Goal: Navigation & Orientation: Understand site structure

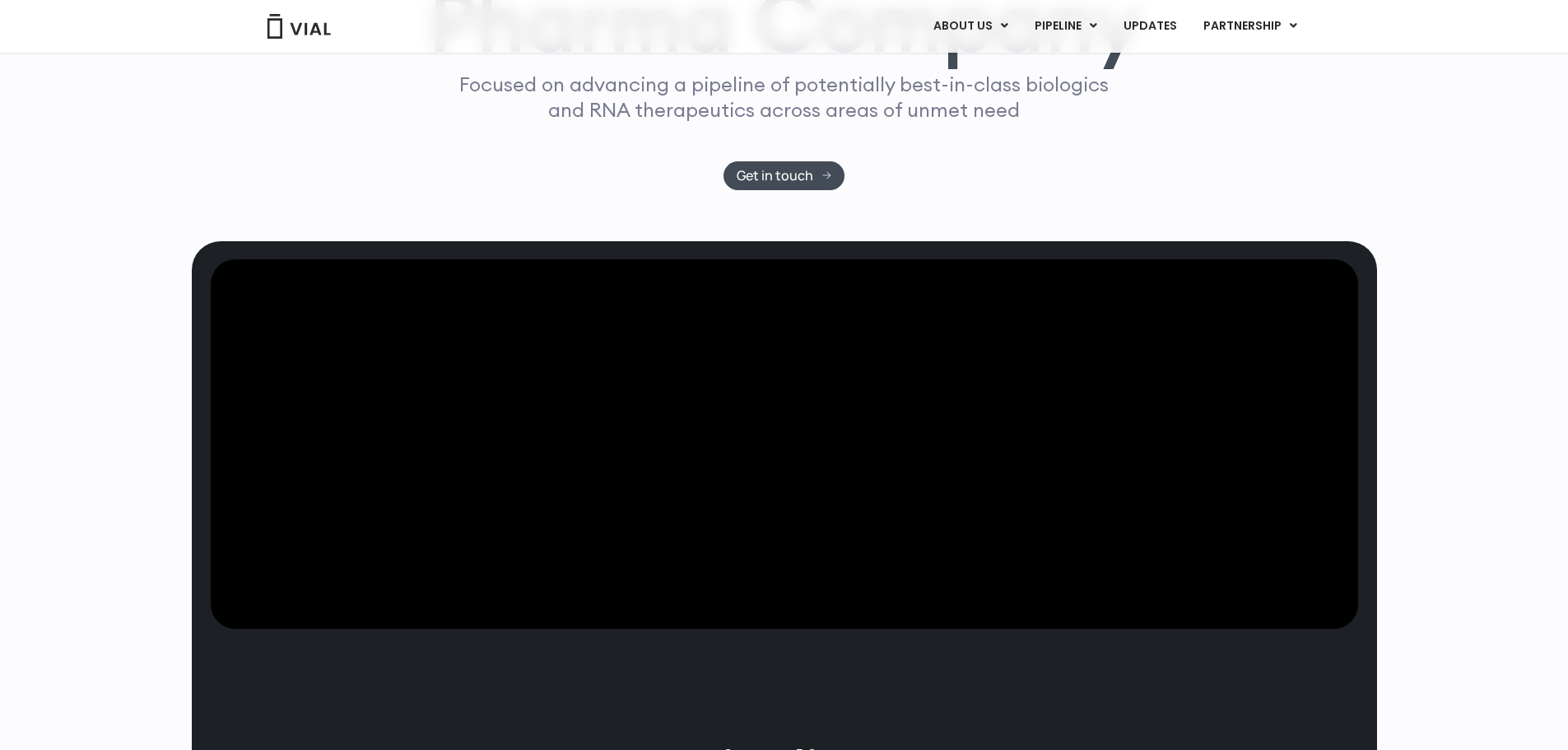
scroll to position [82, 0]
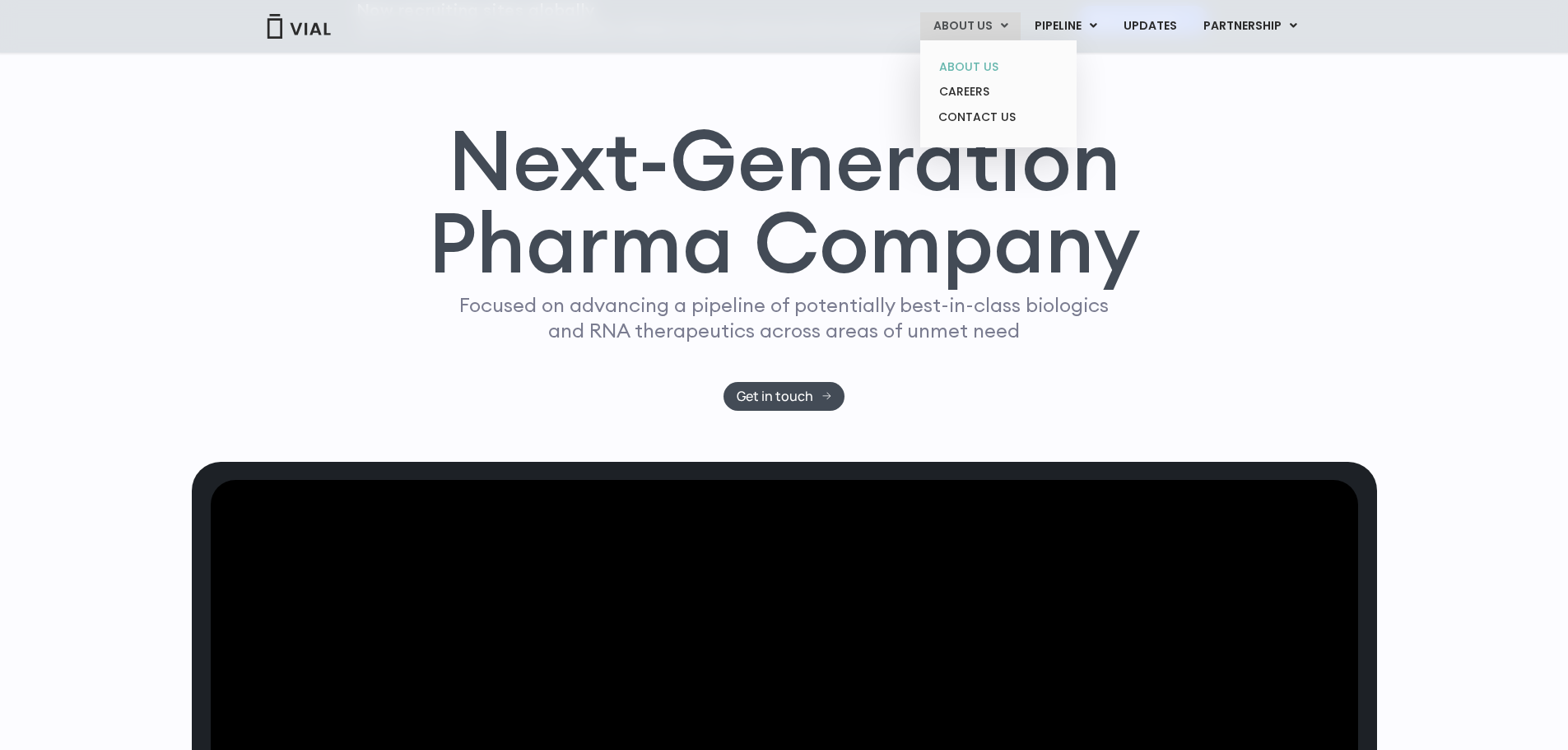
click at [989, 63] on link "ABOUT US" at bounding box center [998, 68] width 144 height 26
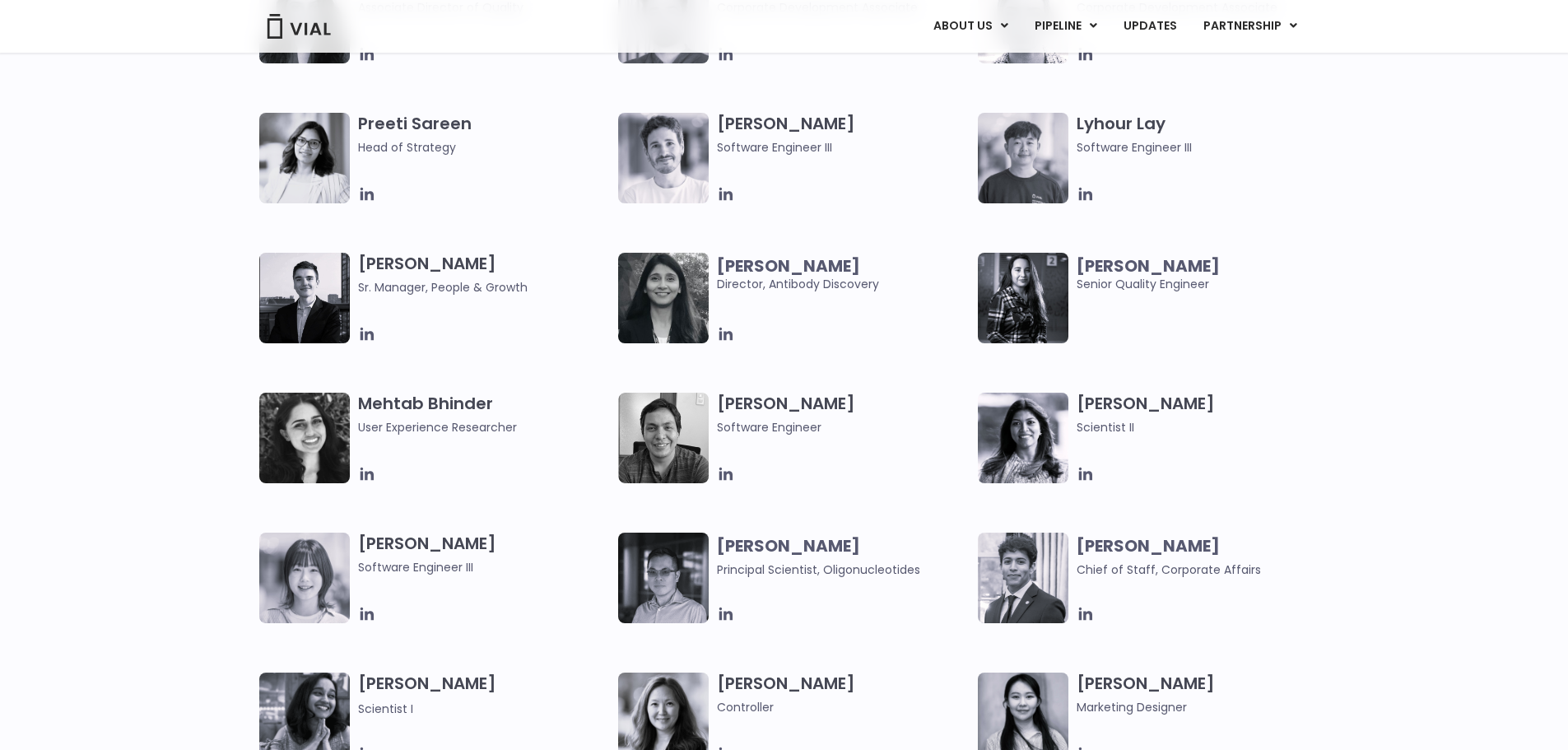
scroll to position [1811, 0]
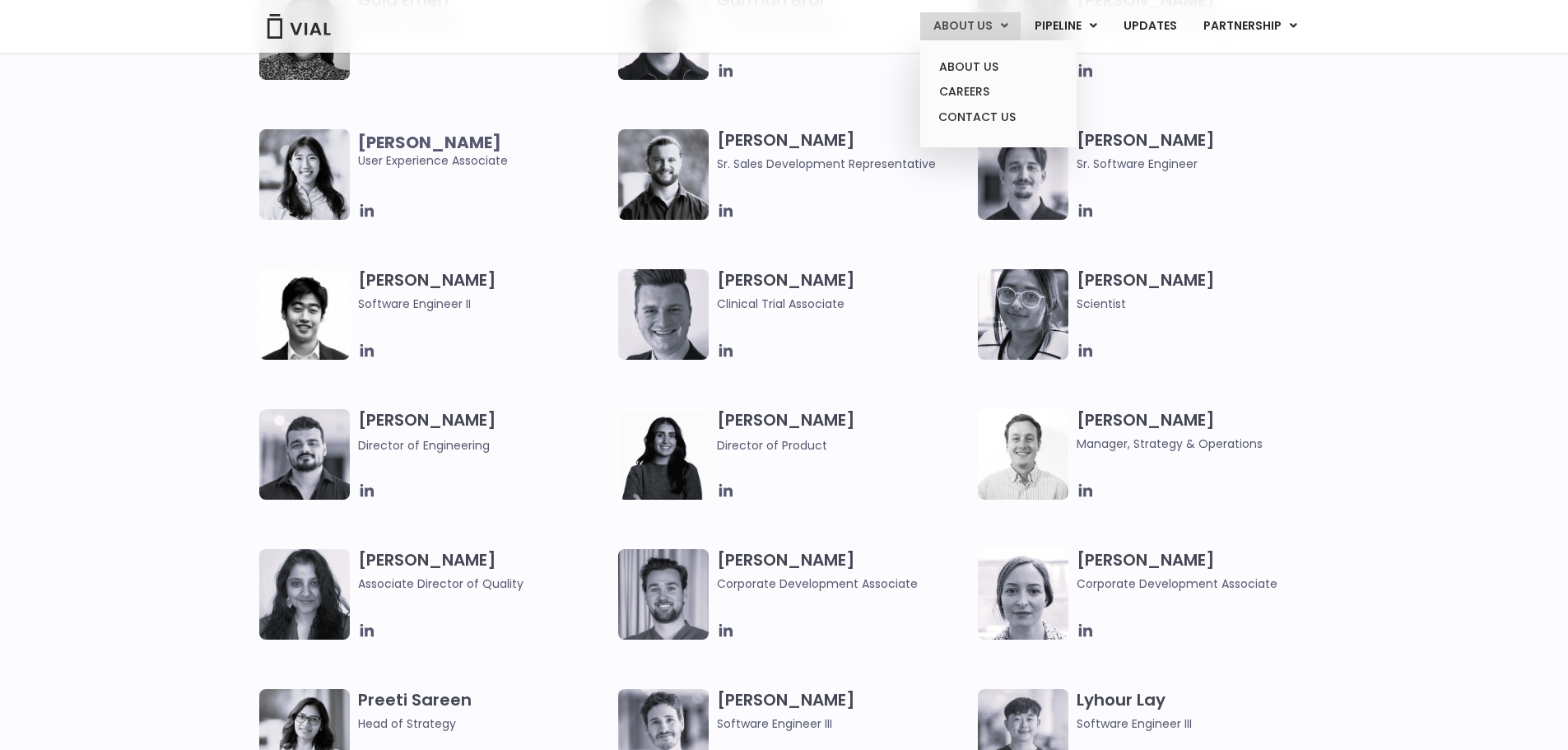
click at [1008, 25] on icon at bounding box center [1004, 26] width 7 height 12
click at [996, 88] on link "CAREERS" at bounding box center [998, 92] width 144 height 26
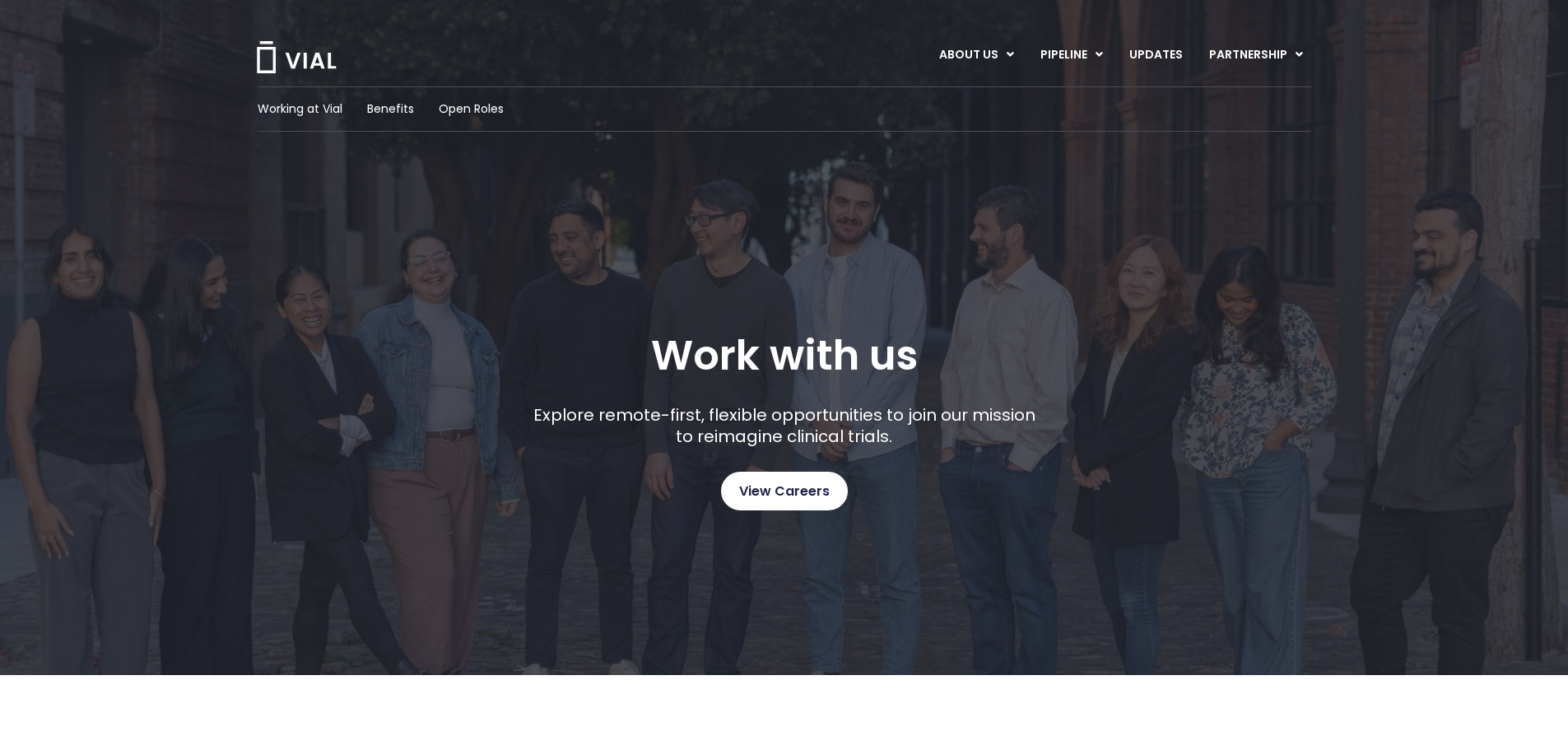
click at [753, 493] on span "View Careers" at bounding box center [784, 491] width 90 height 21
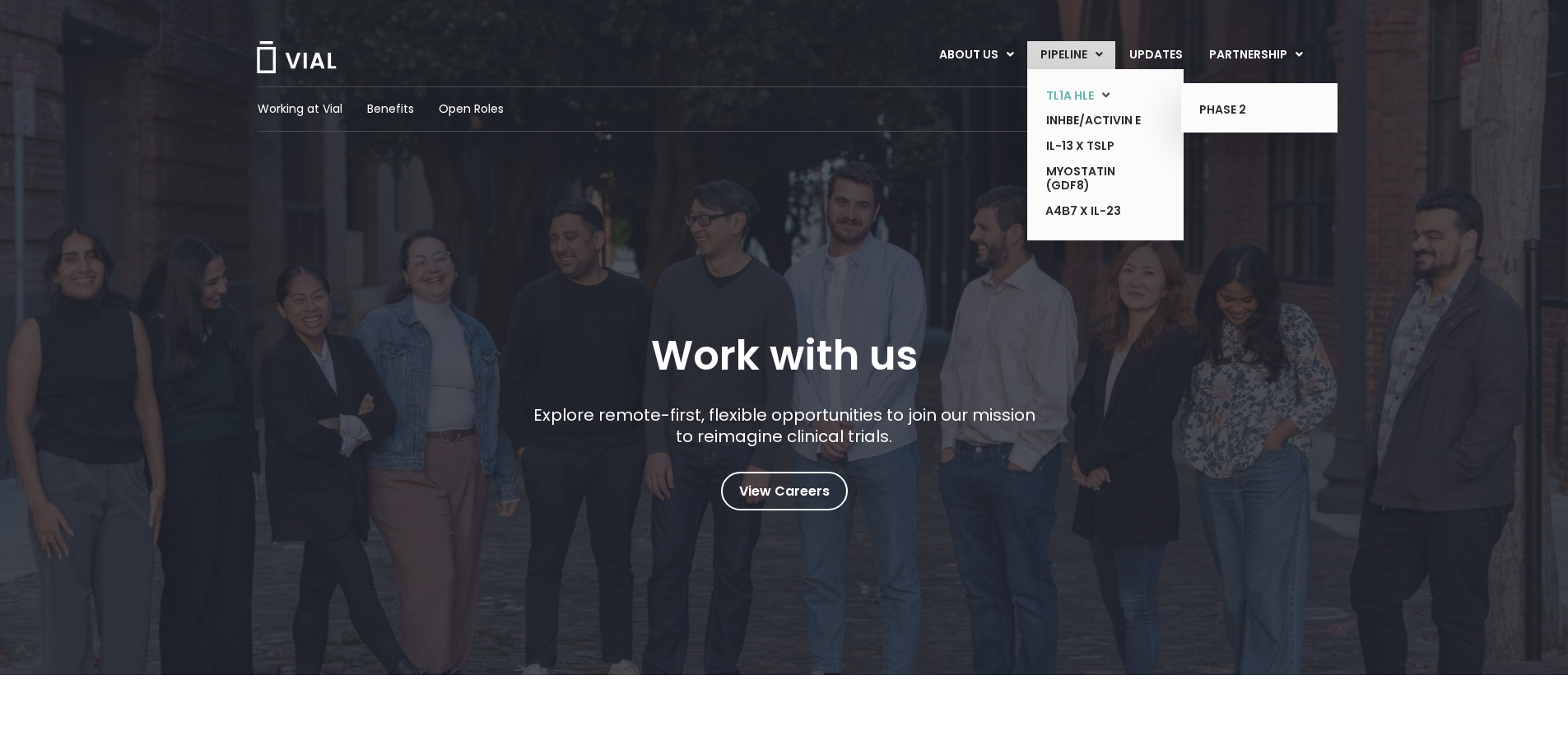
click at [1102, 94] on link "TL1A HLE" at bounding box center [1093, 96] width 120 height 26
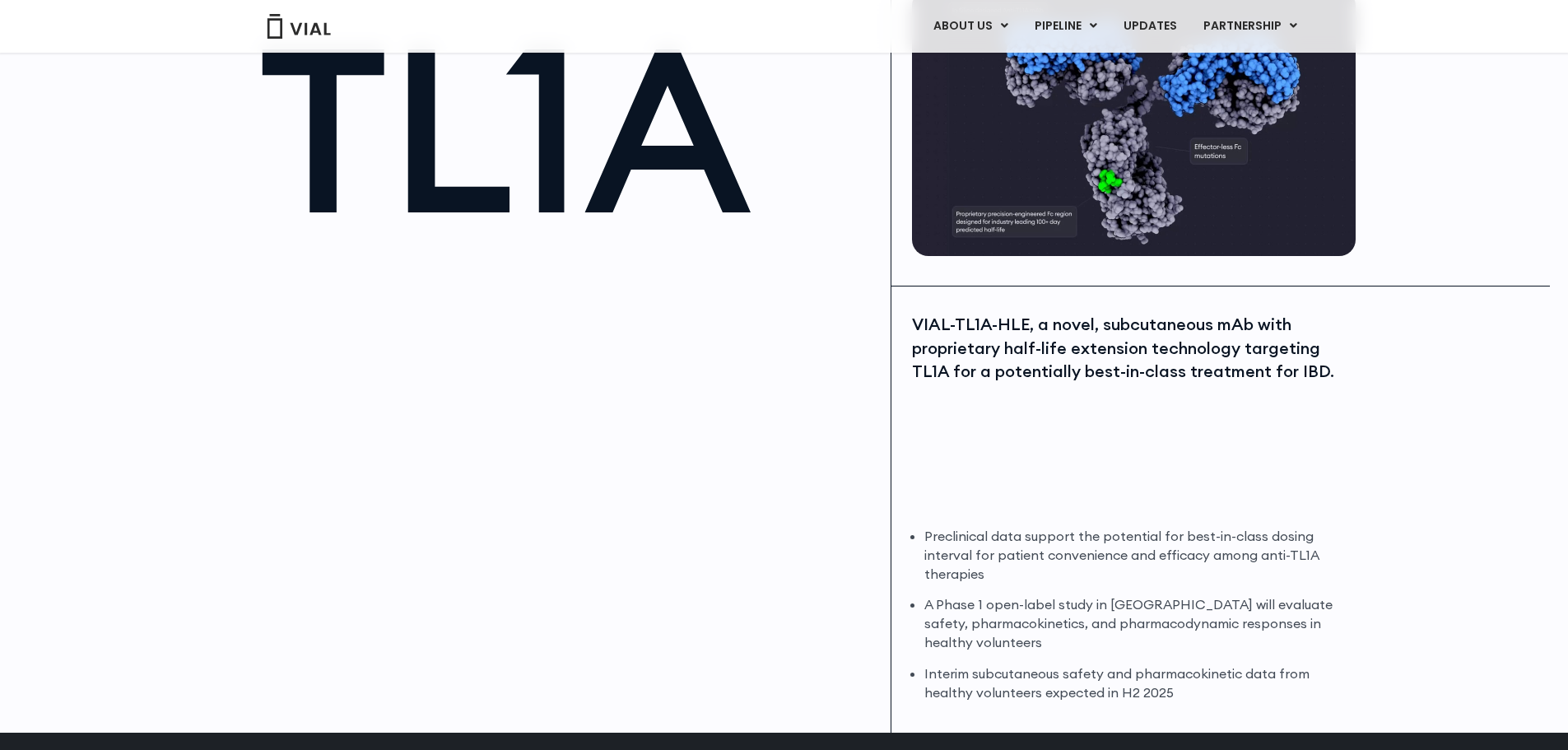
scroll to position [164, 0]
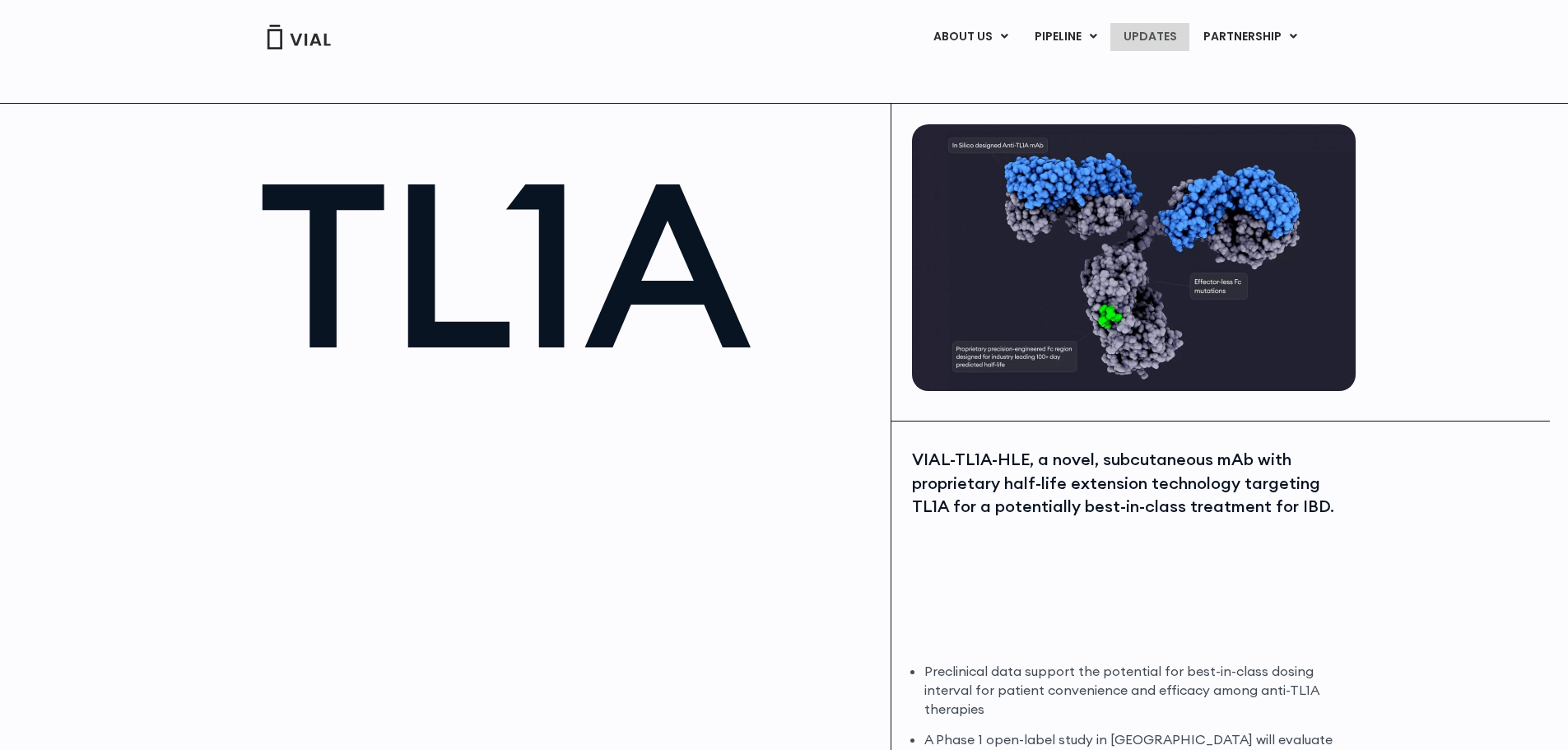
click at [1151, 34] on link "UPDATES" at bounding box center [1149, 36] width 79 height 28
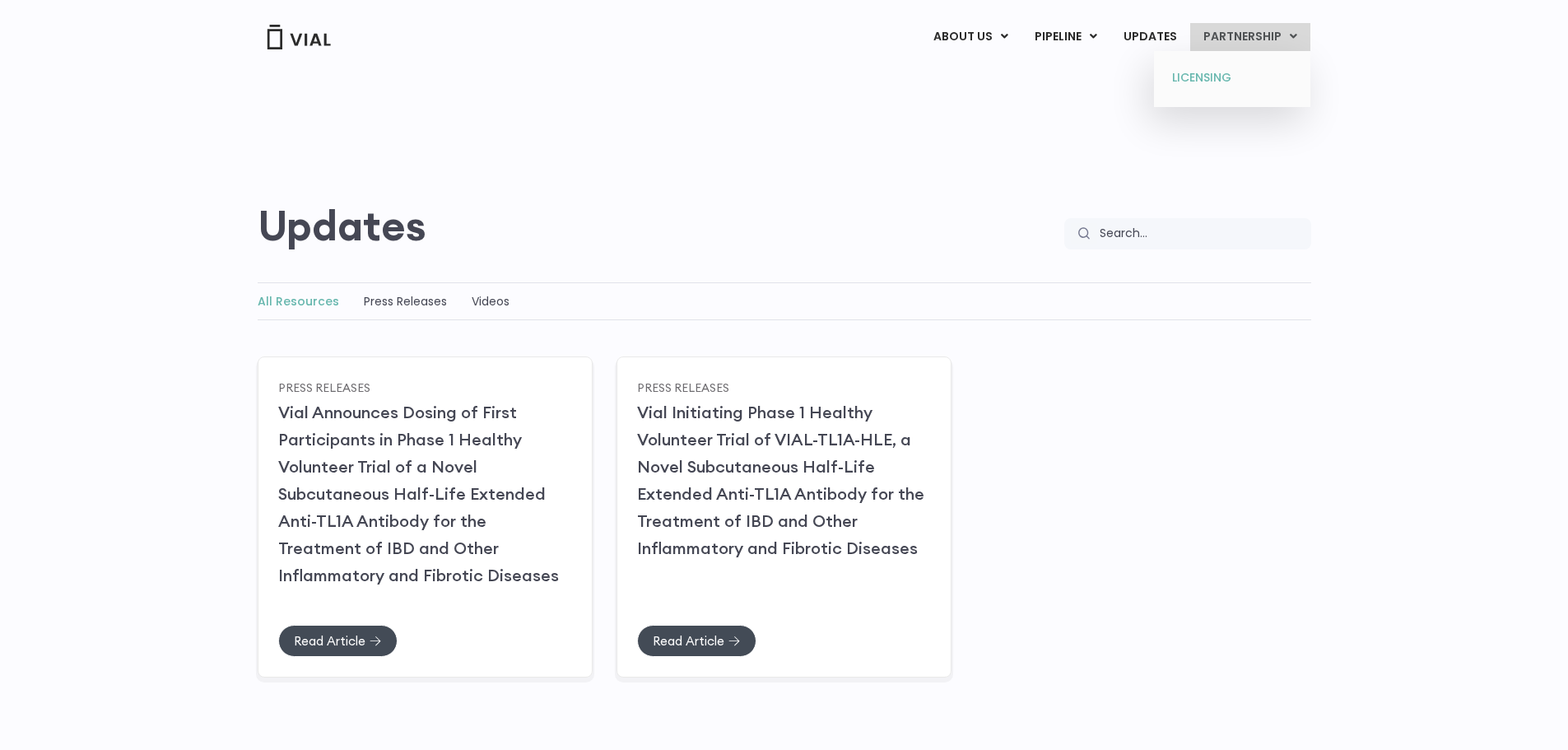
click at [1220, 84] on link "LICENSING" at bounding box center [1231, 78] width 144 height 26
